Goal: Task Accomplishment & Management: Use online tool/utility

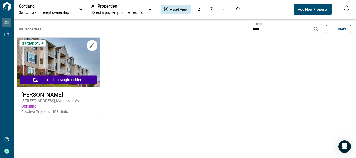
click at [47, 107] on span "Cortland" at bounding box center [58, 106] width 74 height 5
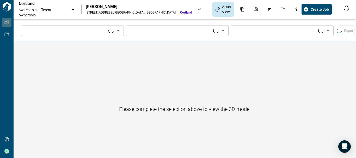
type input "****"
click at [116, 30] on icon "Open" at bounding box center [116, 30] width 3 height 1
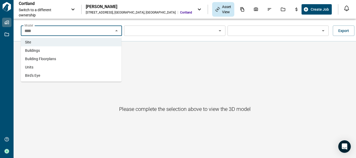
click at [94, 52] on li "Buildings" at bounding box center [71, 50] width 101 height 8
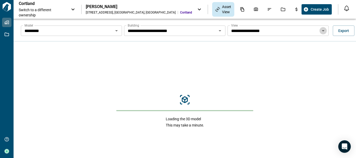
click at [321, 32] on icon "Open" at bounding box center [323, 31] width 6 height 6
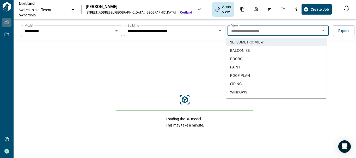
click at [273, 85] on li "SIDING" at bounding box center [276, 84] width 101 height 8
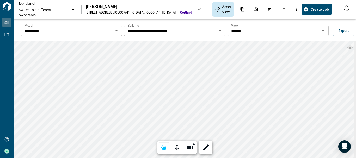
scroll to position [19, 0]
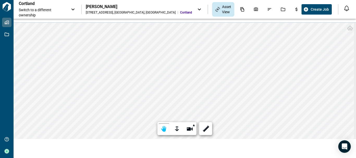
click at [266, 151] on html "**********" at bounding box center [178, 79] width 356 height 158
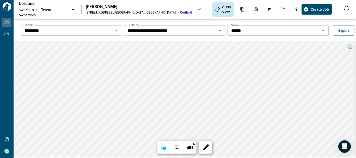
scroll to position [0, 0]
click at [331, 28] on button "Export" at bounding box center [344, 31] width 22 height 10
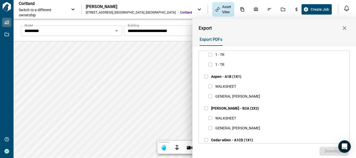
scroll to position [938, 0]
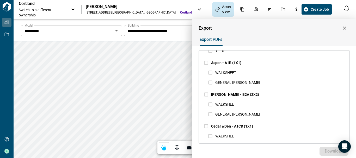
click at [184, 102] on div at bounding box center [178, 79] width 356 height 158
